Goal: Check status: Check status

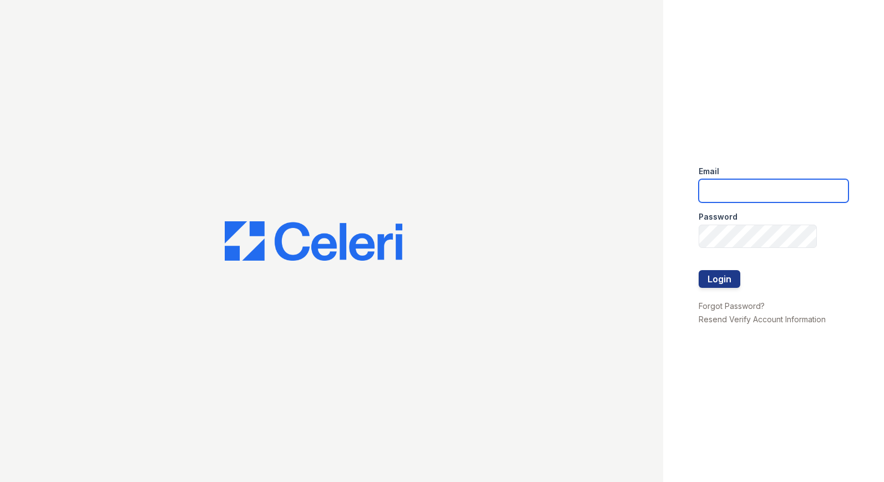
drag, startPoint x: 736, startPoint y: 181, endPoint x: 744, endPoint y: 190, distance: 11.8
click at [737, 183] on input "email" at bounding box center [773, 190] width 150 height 23
type input "miluna@trinity-pm.com"
click at [718, 282] on button "Login" at bounding box center [719, 279] width 42 height 18
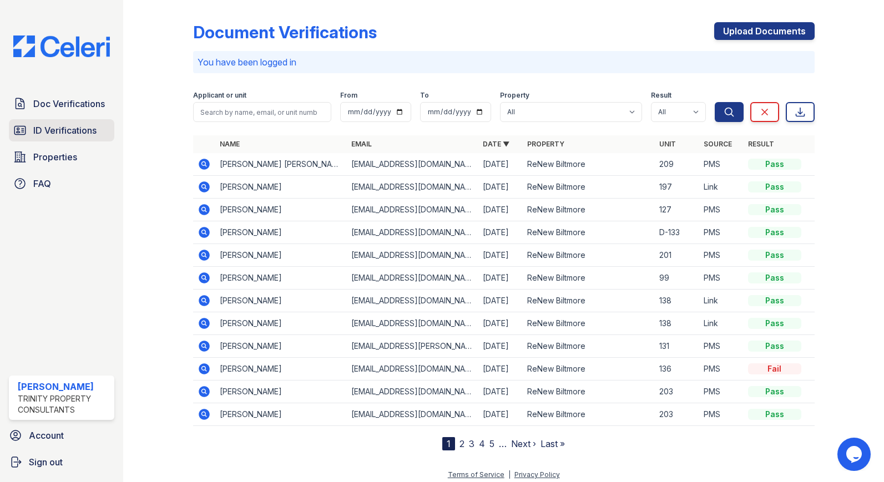
click at [84, 134] on span "ID Verifications" at bounding box center [64, 130] width 63 height 13
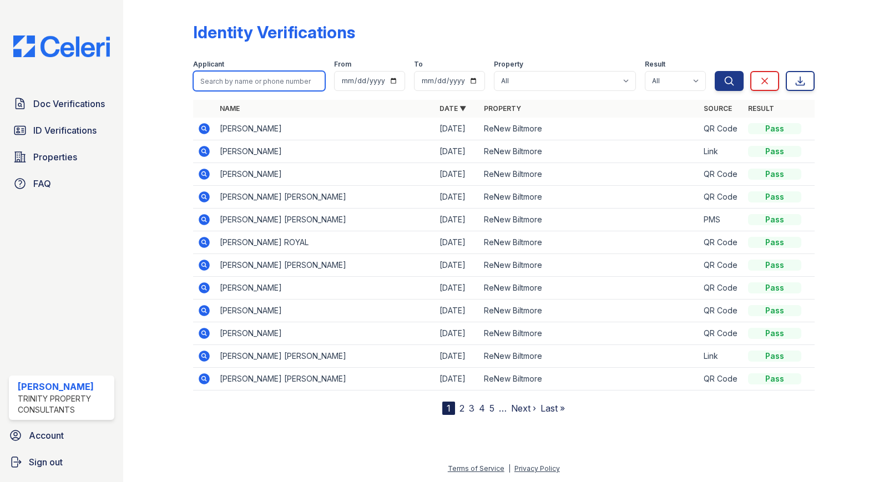
click at [266, 84] on input "search" at bounding box center [259, 81] width 132 height 20
type input "jaqueline"
click at [715, 71] on button "Search" at bounding box center [729, 81] width 29 height 20
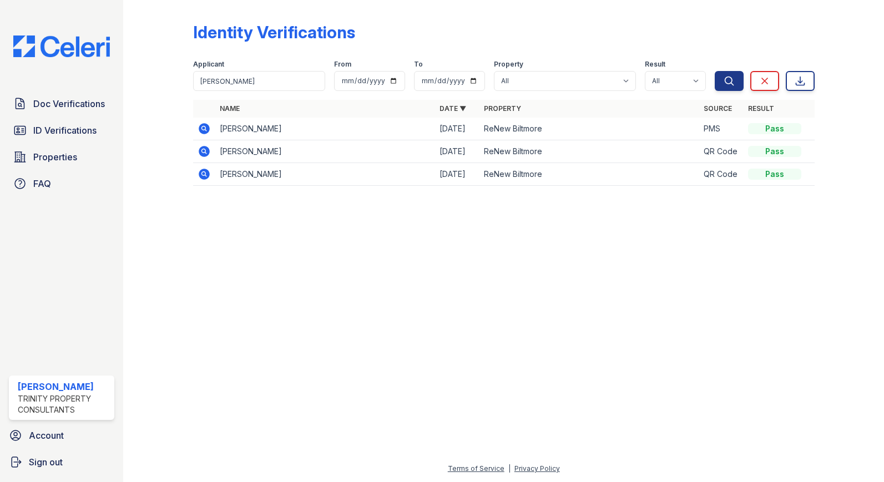
click at [202, 128] on icon at bounding box center [203, 127] width 3 height 3
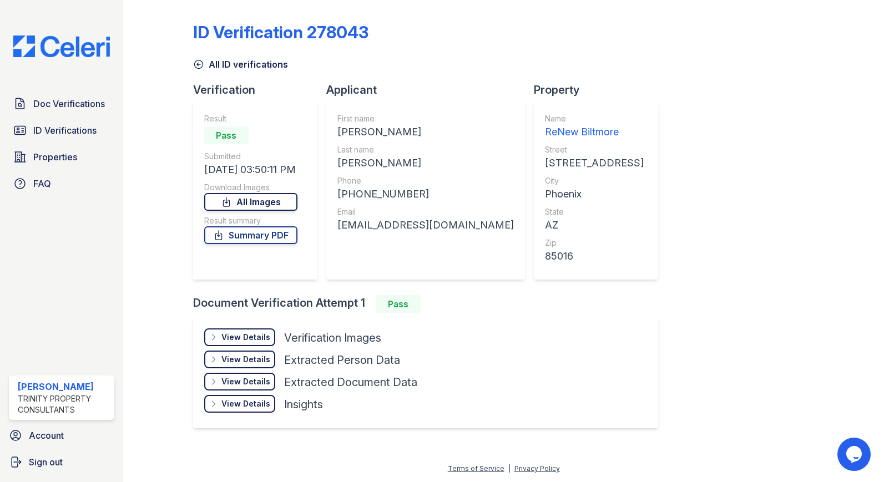
click at [236, 200] on link "All Images" at bounding box center [250, 202] width 93 height 18
